Goal: Task Accomplishment & Management: Manage account settings

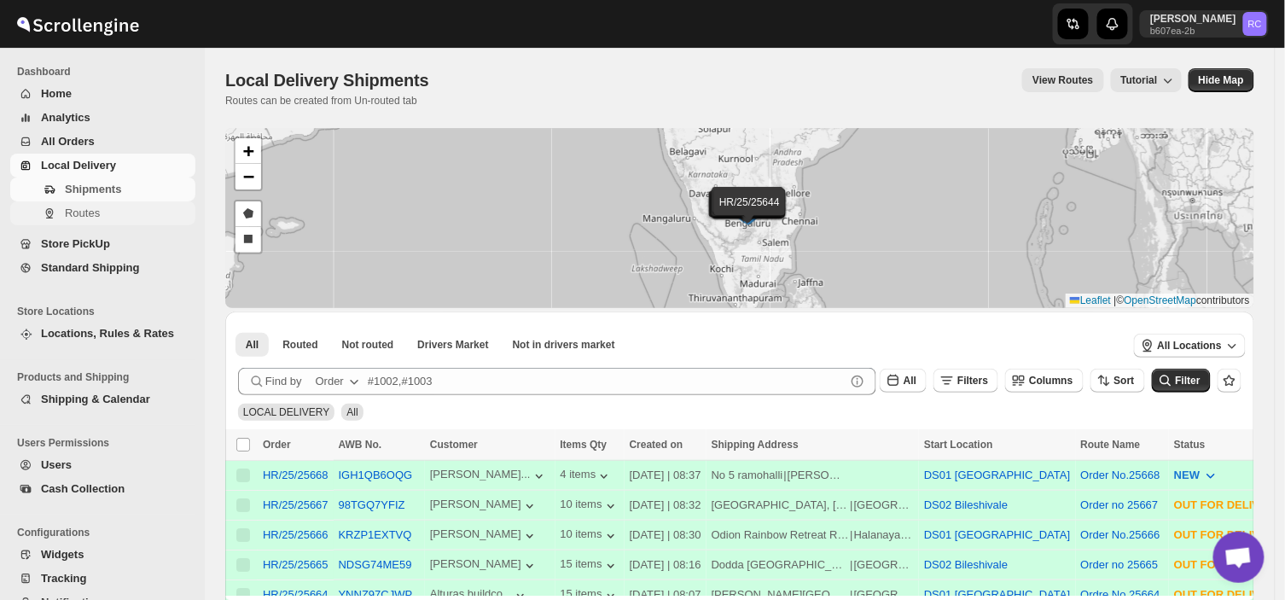
click at [97, 214] on span "Routes" at bounding box center [82, 212] width 35 height 13
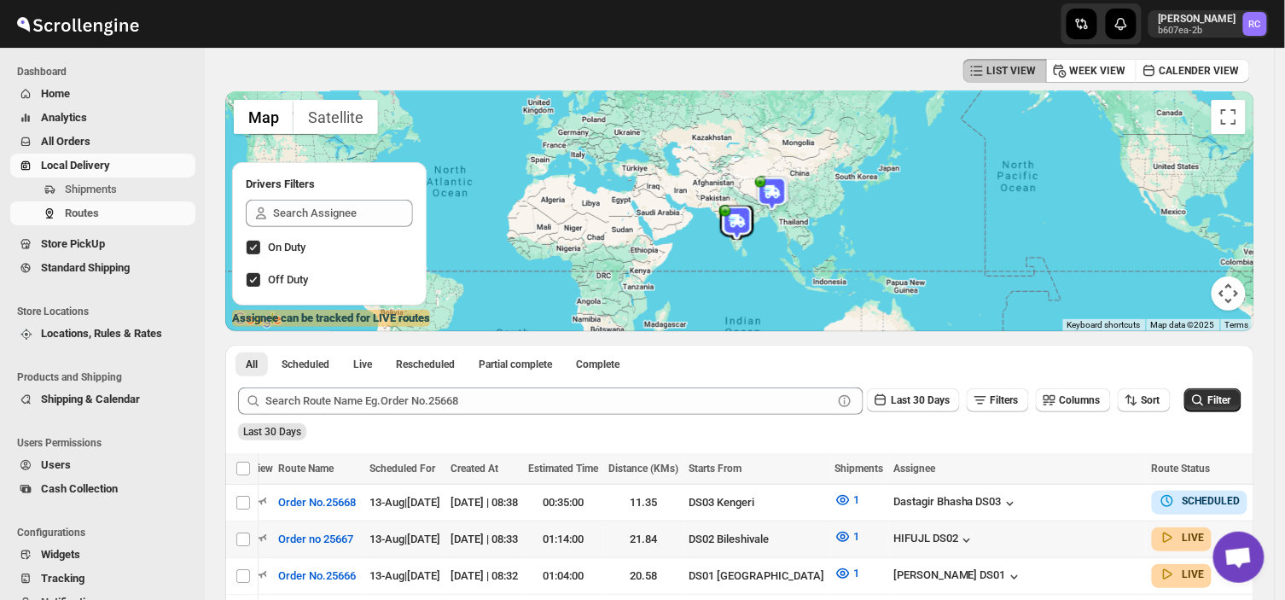
scroll to position [101, 0]
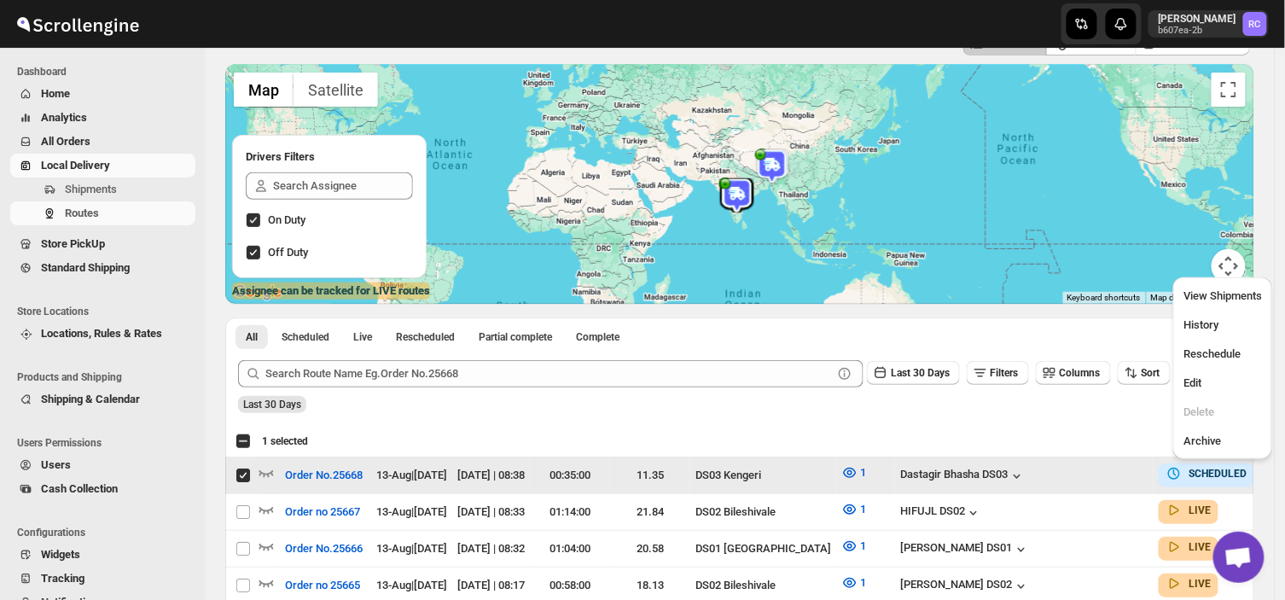
scroll to position [0, 0]
click at [1194, 382] on span "Edit" at bounding box center [1192, 382] width 18 height 13
checkbox input "false"
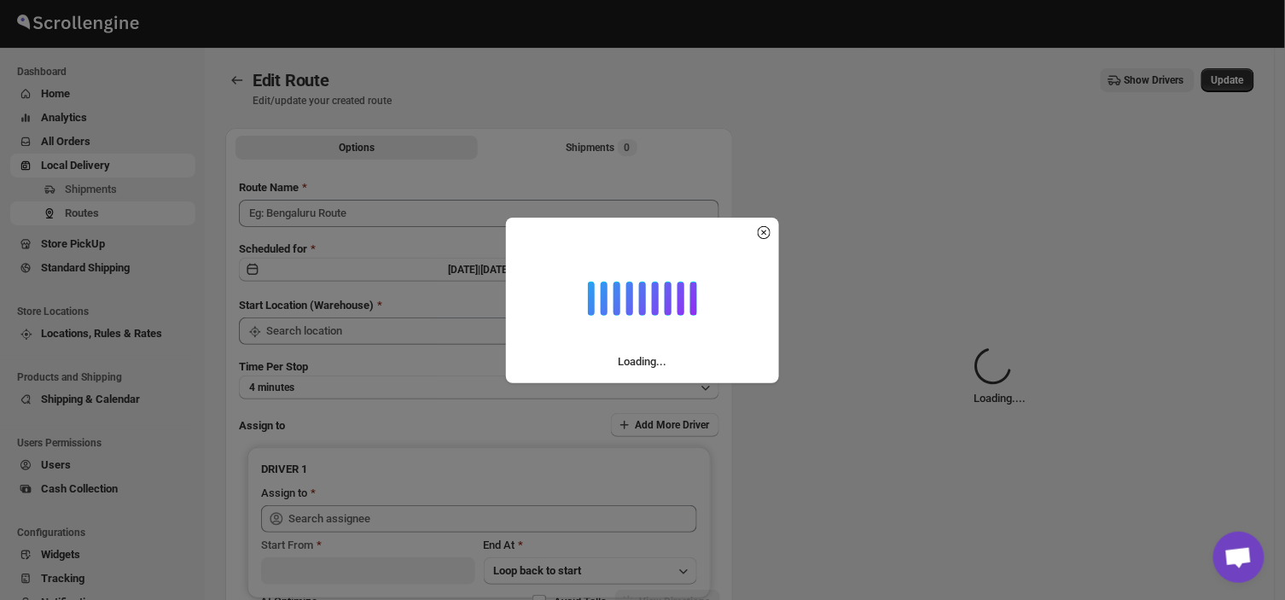
type input "Order No.25668"
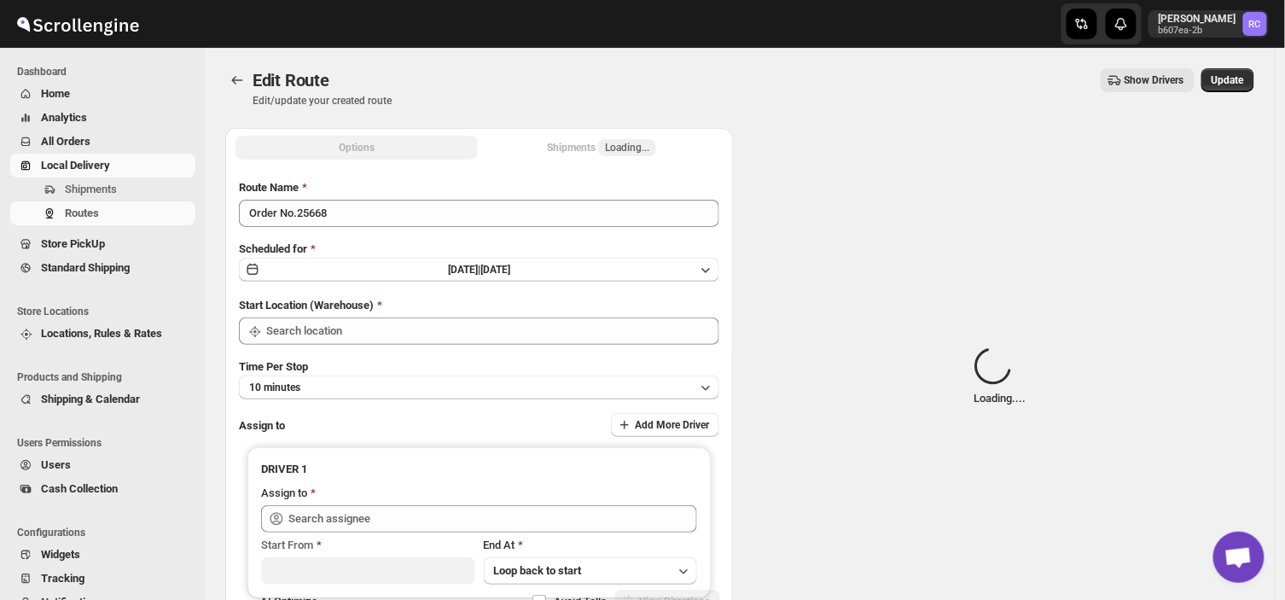
type input "DS03 Kengeri"
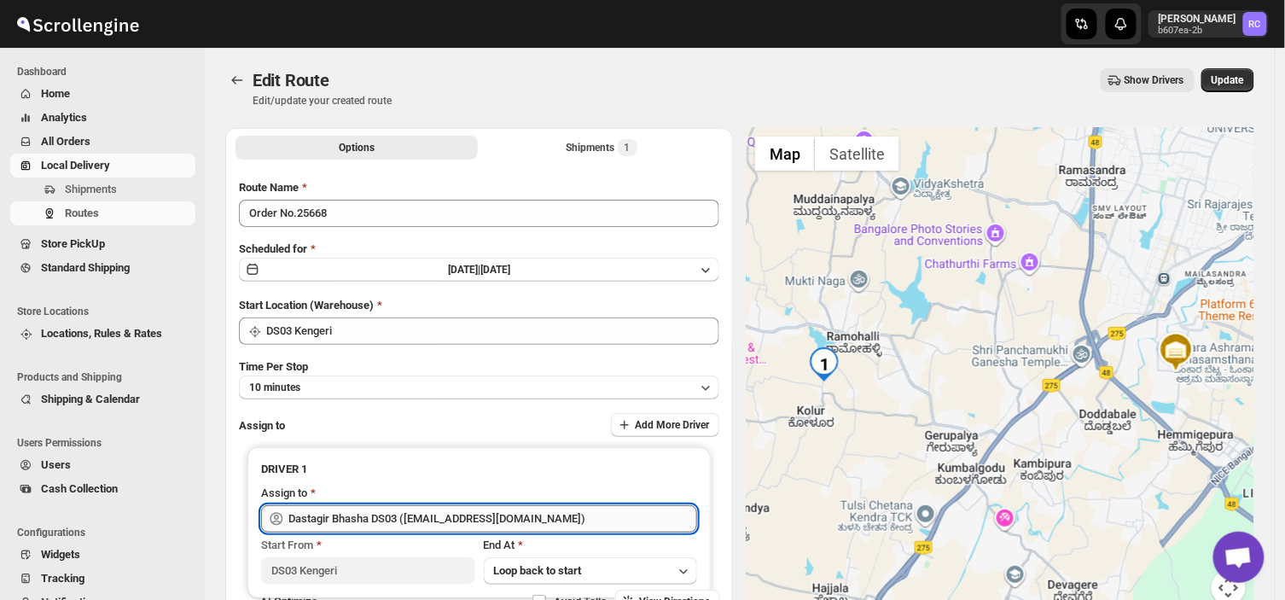
click at [542, 514] on input "Dastagir Bhasha DS03 (vebah85426@fuasha.com)" at bounding box center [492, 518] width 409 height 27
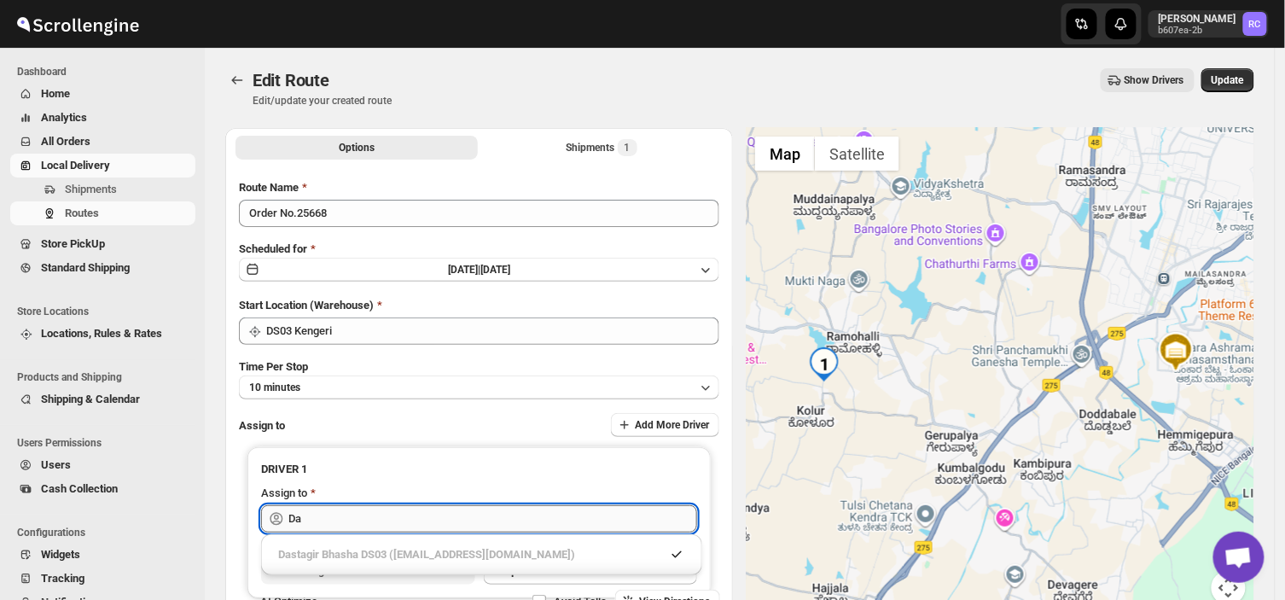
type input "D"
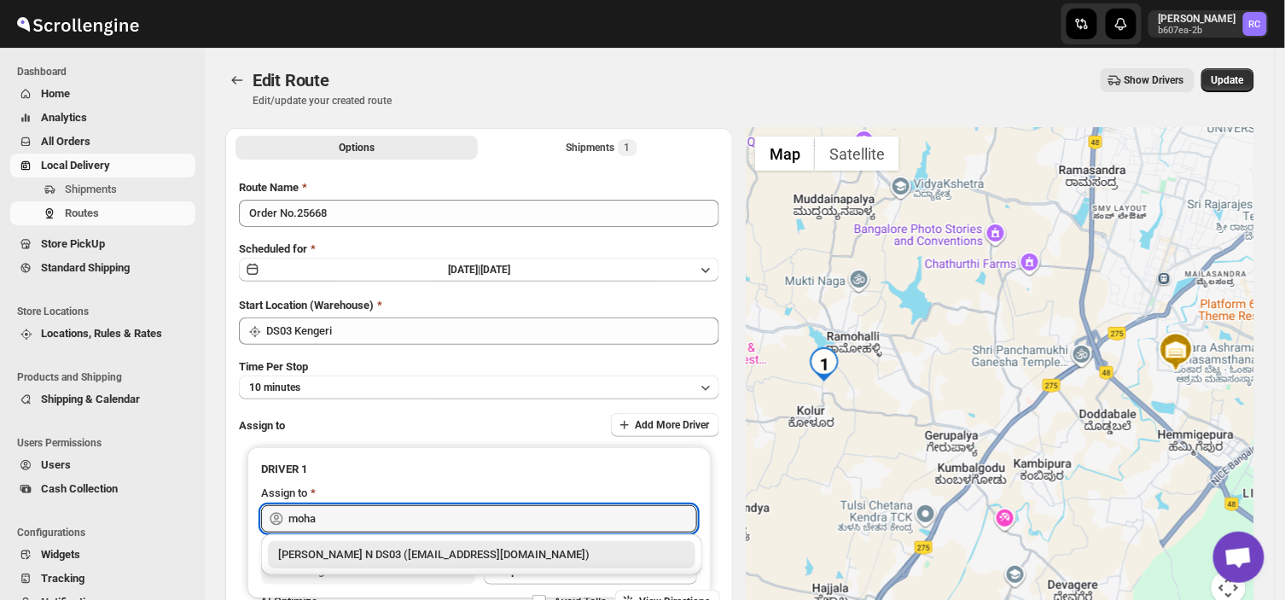
click at [364, 548] on div "Mohan Kumar N DS03 (tototi9961@ofacer.com)" at bounding box center [481, 554] width 407 height 17
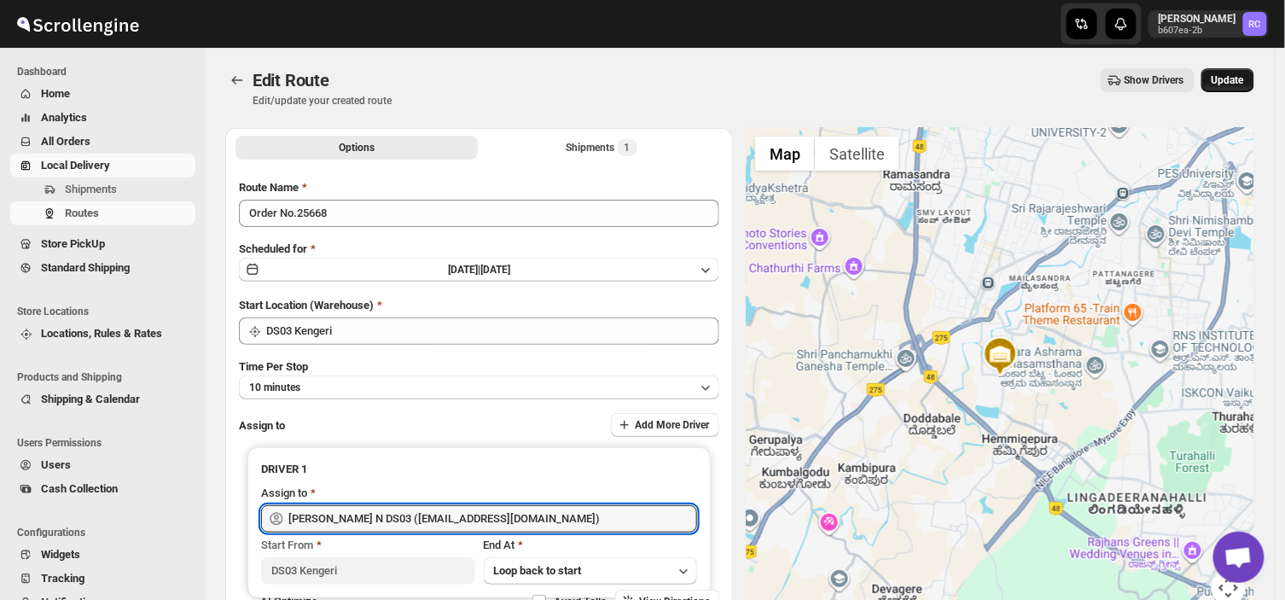
type input "Mohan Kumar N DS03 (tototi9961@ofacer.com)"
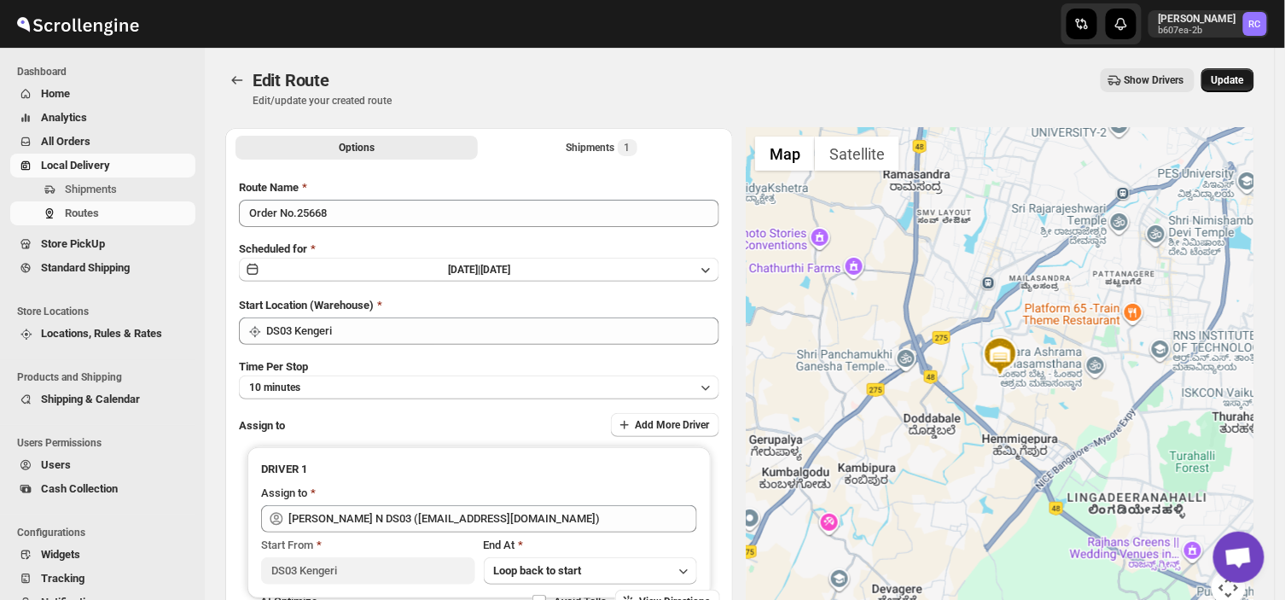
click at [1244, 81] on span "Update" at bounding box center [1227, 80] width 32 height 14
